Goal: Information Seeking & Learning: Check status

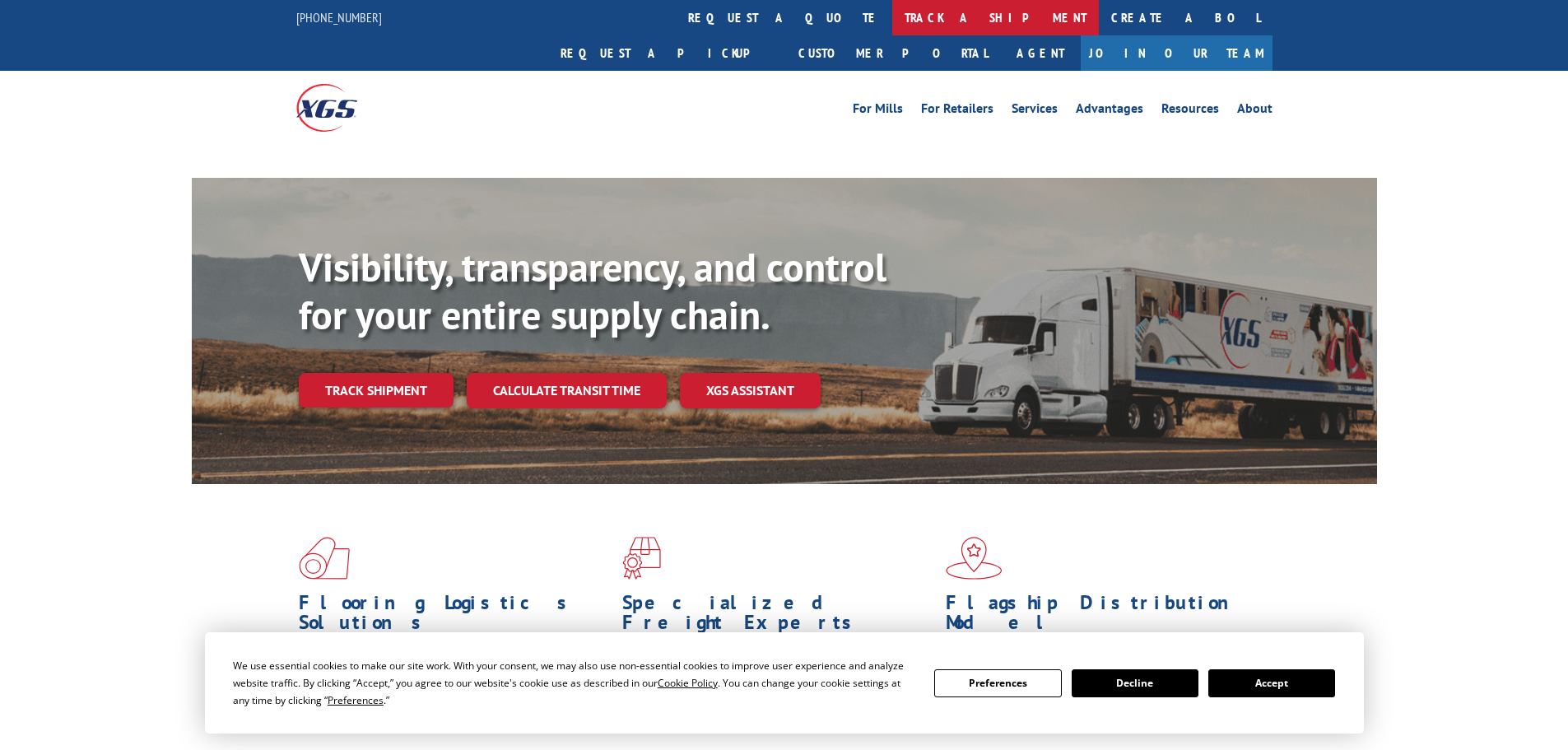
click at [892, 13] on link "track a shipment" at bounding box center [995, 17] width 206 height 35
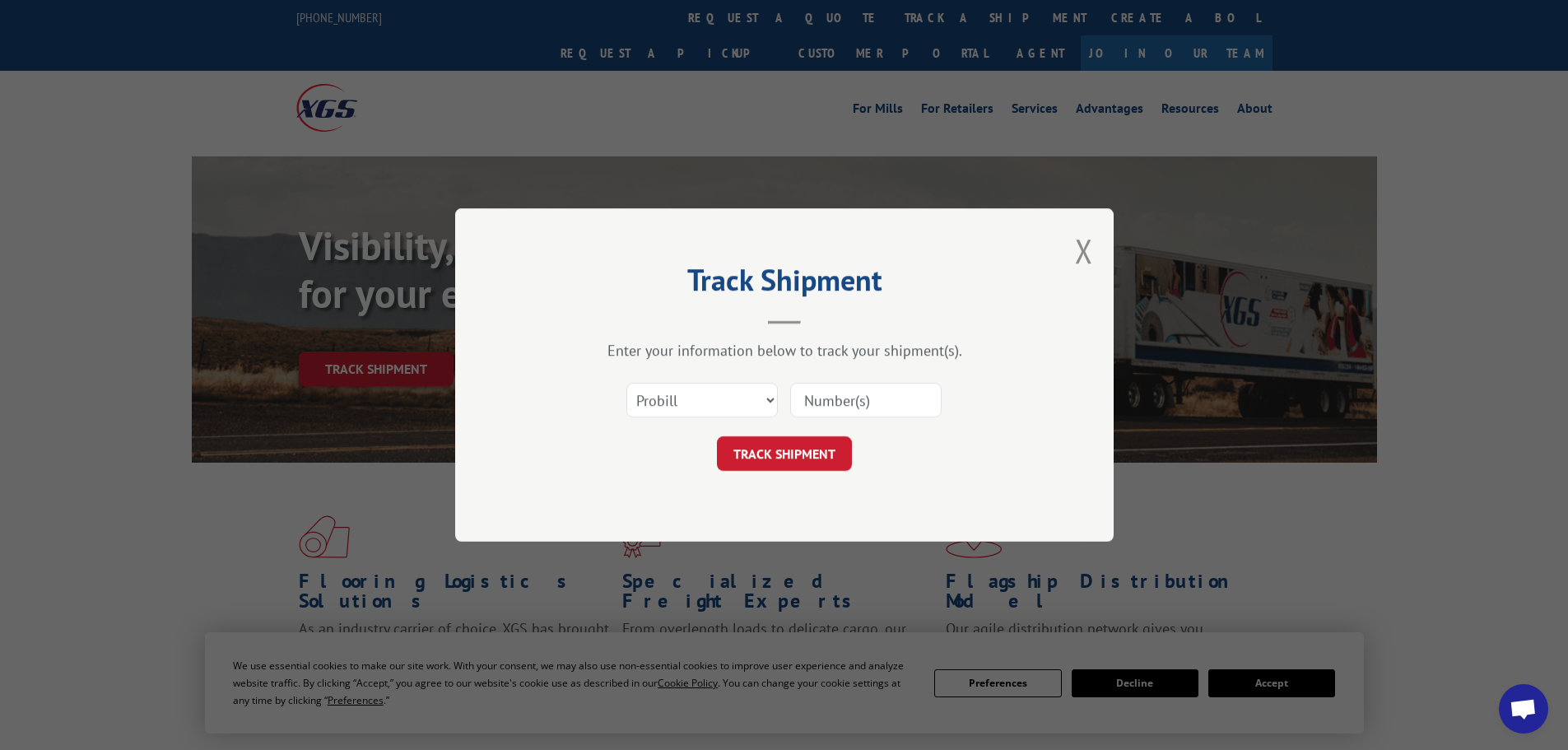
click at [702, 397] on select "Select category... Probill BOL PO" at bounding box center [701, 400] width 151 height 35
select select "bol"
click at [626, 383] on select "Select category... Probill BOL PO" at bounding box center [701, 400] width 151 height 35
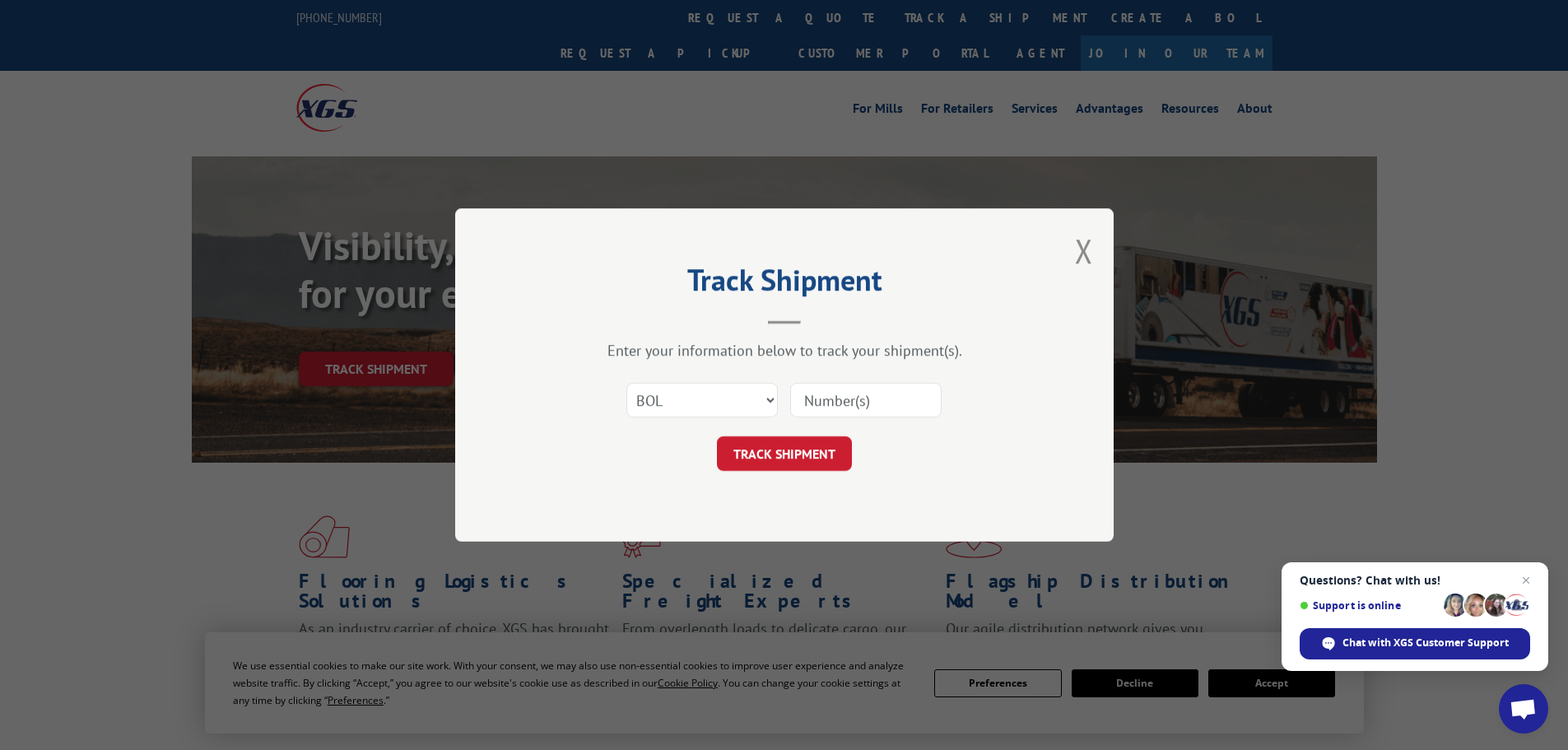
paste input "7071254"
type input "7071254"
click at [819, 455] on button "TRACK SHIPMENT" at bounding box center [784, 454] width 135 height 35
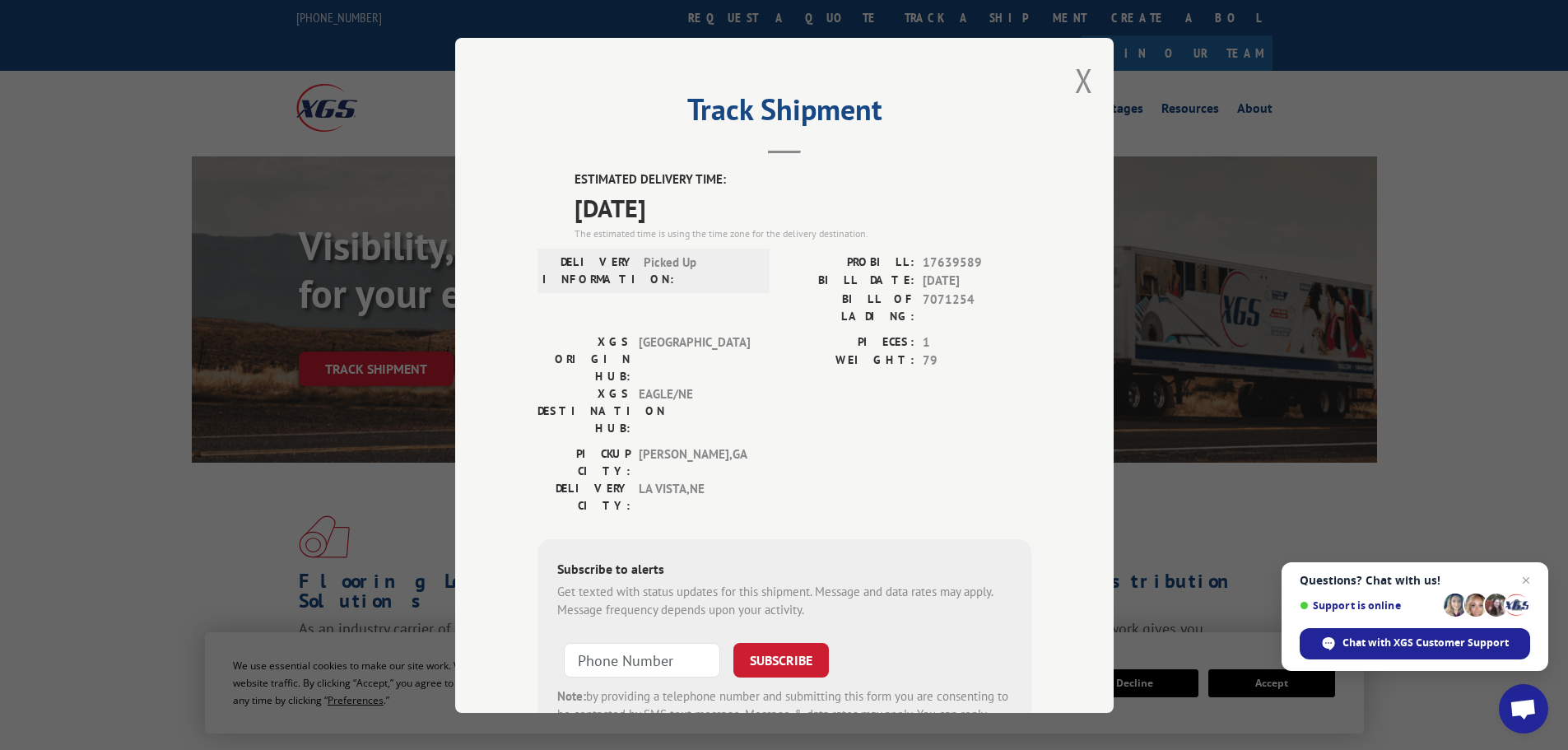
drag, startPoint x: 566, startPoint y: 176, endPoint x: 717, endPoint y: 213, distance: 155.5
click at [717, 213] on div "ESTIMATED DELIVERY TIME: [DATE] The estimated time is using the time zone for t…" at bounding box center [784, 466] width 494 height 592
copy div "ESTIMATED DELIVERY TIME: [DATE]"
click at [1077, 81] on button "Close modal" at bounding box center [1084, 80] width 18 height 44
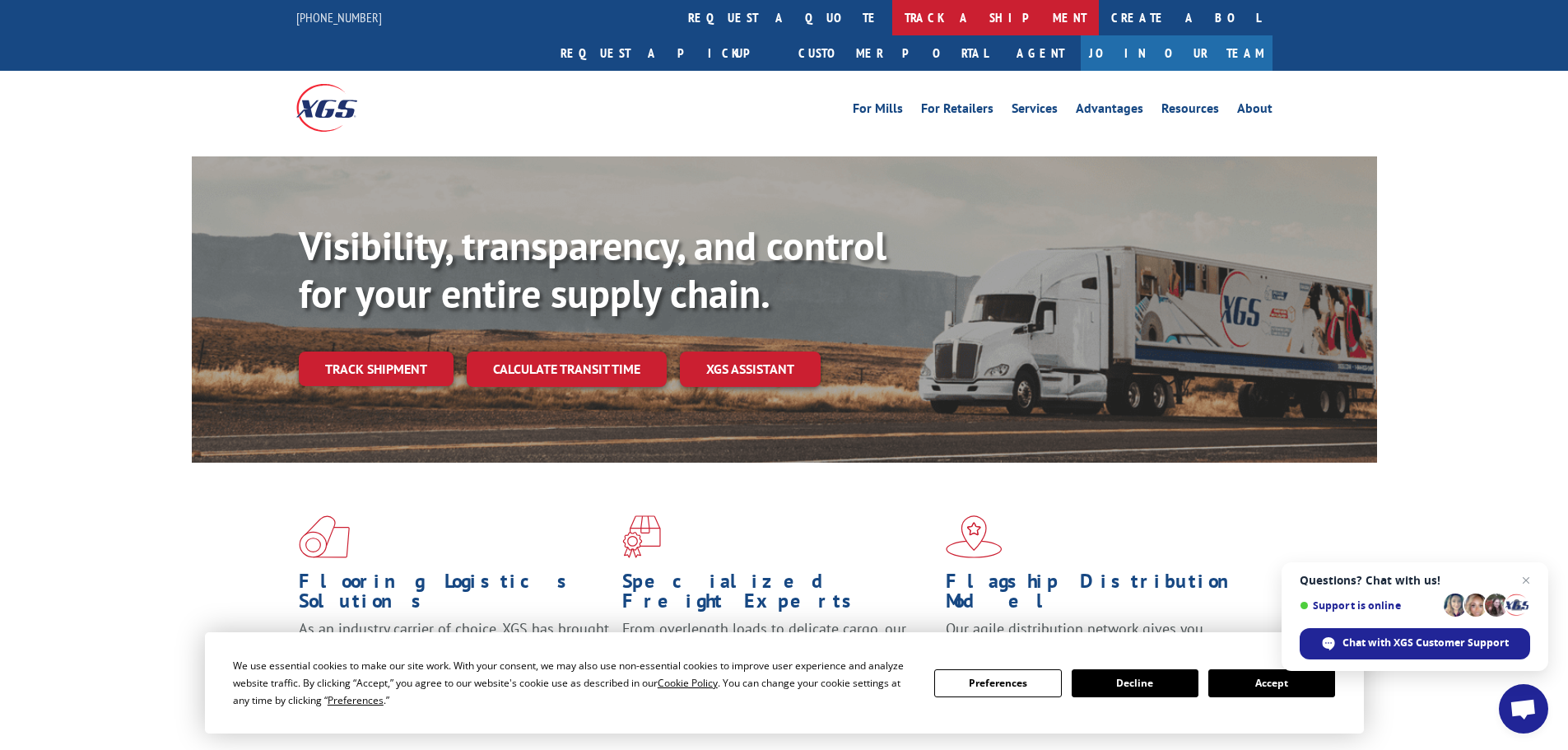
click at [892, 21] on link "track a shipment" at bounding box center [995, 17] width 206 height 35
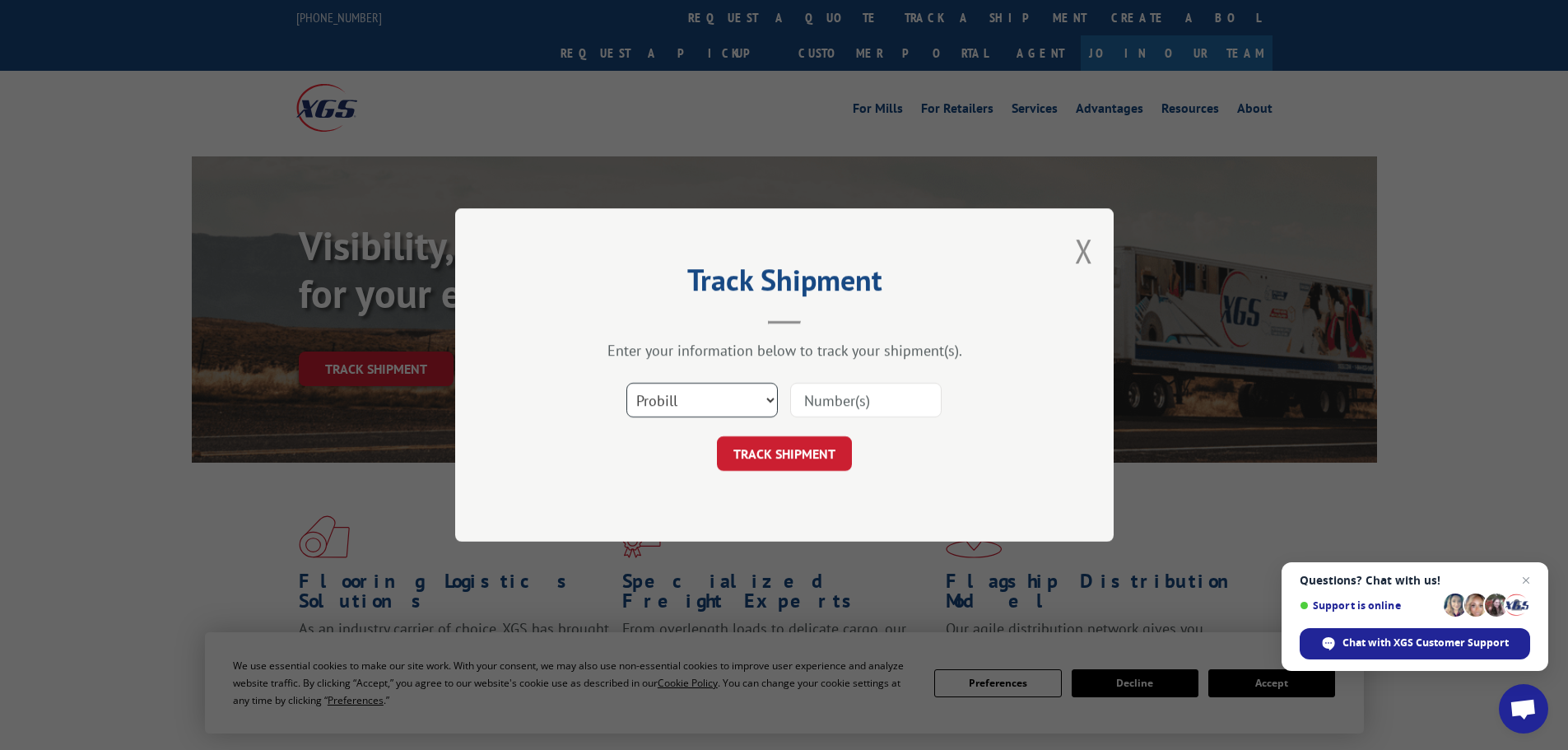
click at [738, 408] on select "Select category... Probill BOL PO" at bounding box center [701, 400] width 151 height 35
select select "bol"
click at [626, 383] on select "Select category... Probill BOL PO" at bounding box center [701, 400] width 151 height 35
paste input "7078428"
type input "7078428"
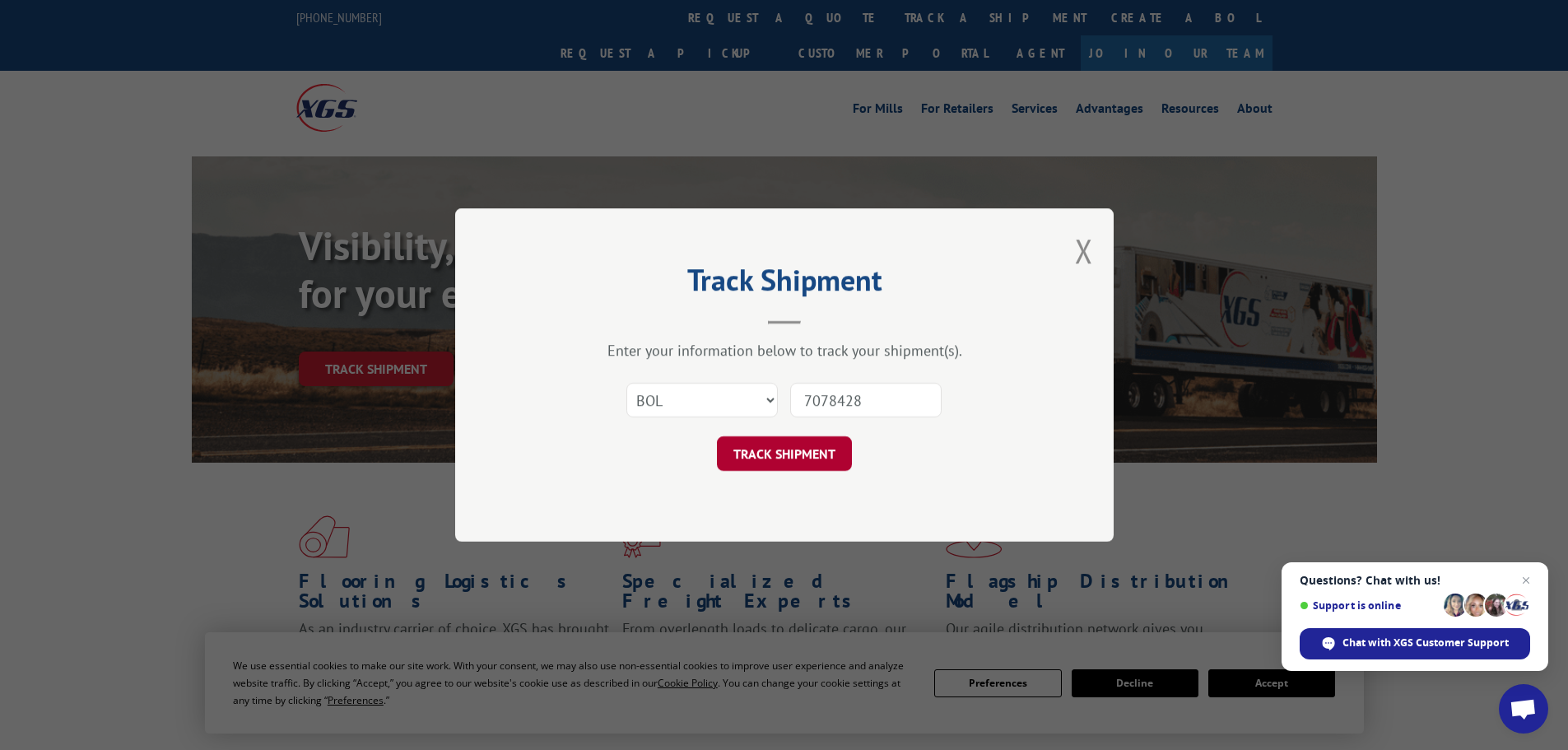
click at [822, 448] on button "TRACK SHIPMENT" at bounding box center [784, 454] width 135 height 35
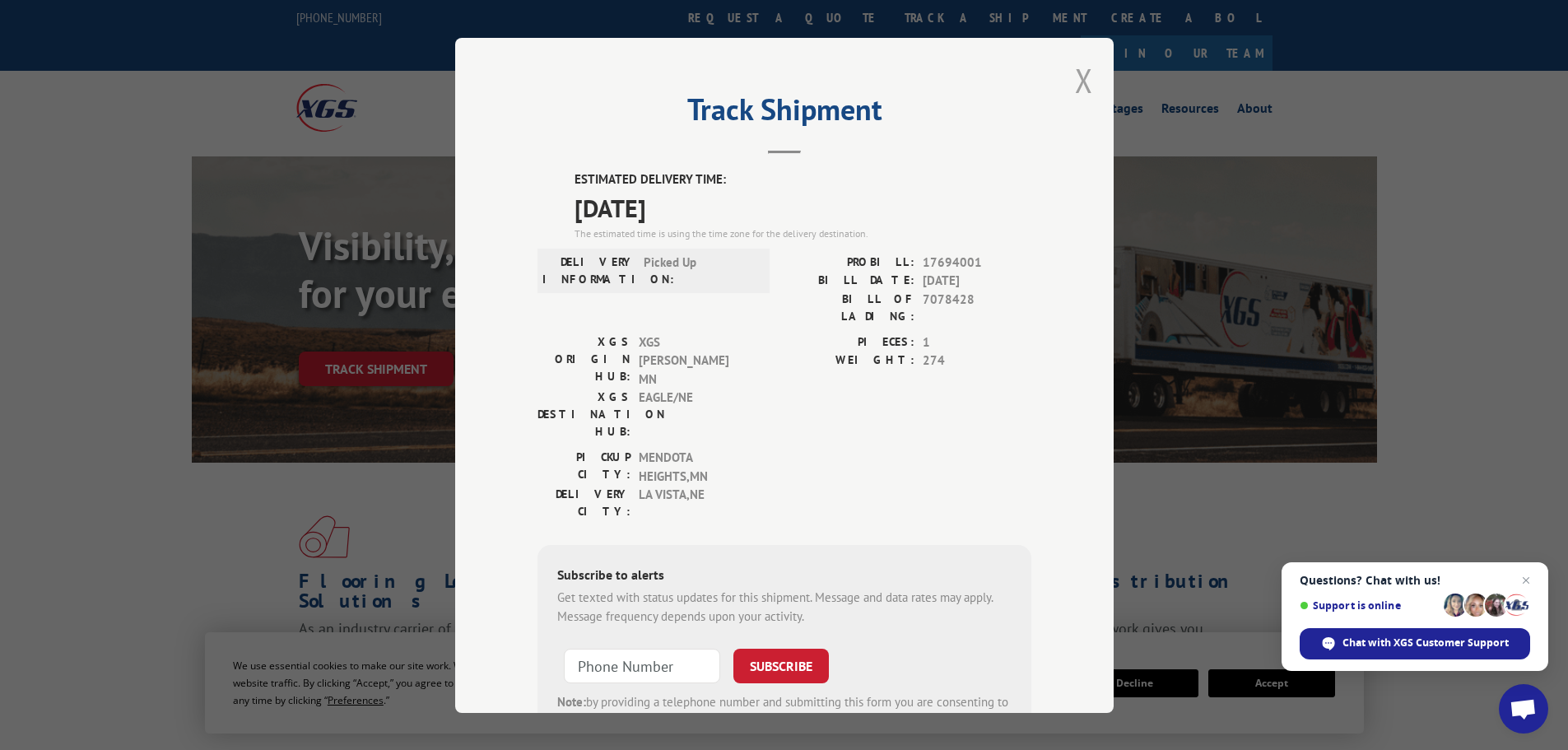
click at [1075, 71] on button "Close modal" at bounding box center [1084, 80] width 18 height 44
